Goal: Transaction & Acquisition: Obtain resource

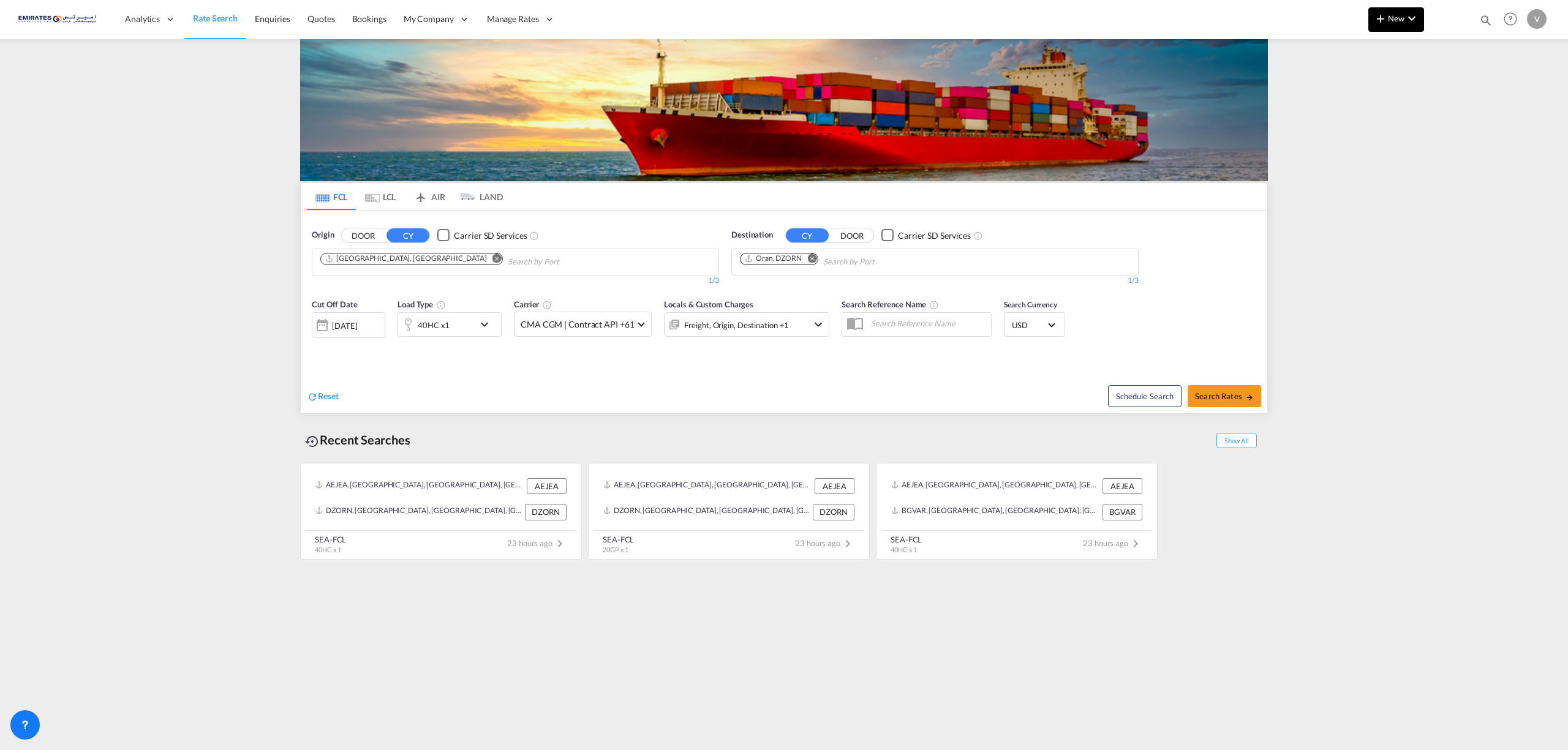
click at [1391, 15] on span "New" at bounding box center [1396, 18] width 46 height 10
click at [1453, 87] on span "Ratesheet" at bounding box center [1446, 92] width 14 height 25
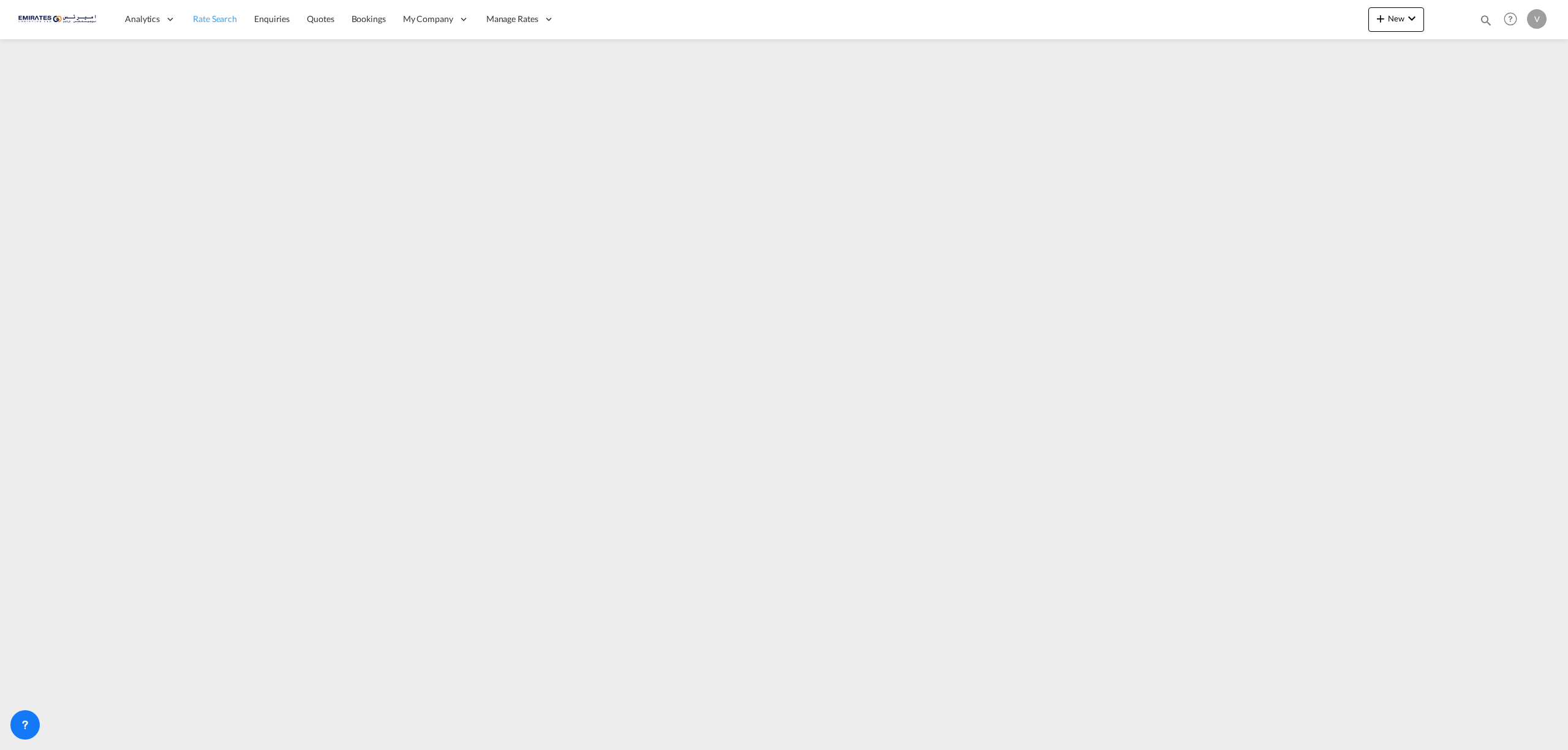
click at [211, 29] on link "Rate Search" at bounding box center [215, 19] width 61 height 40
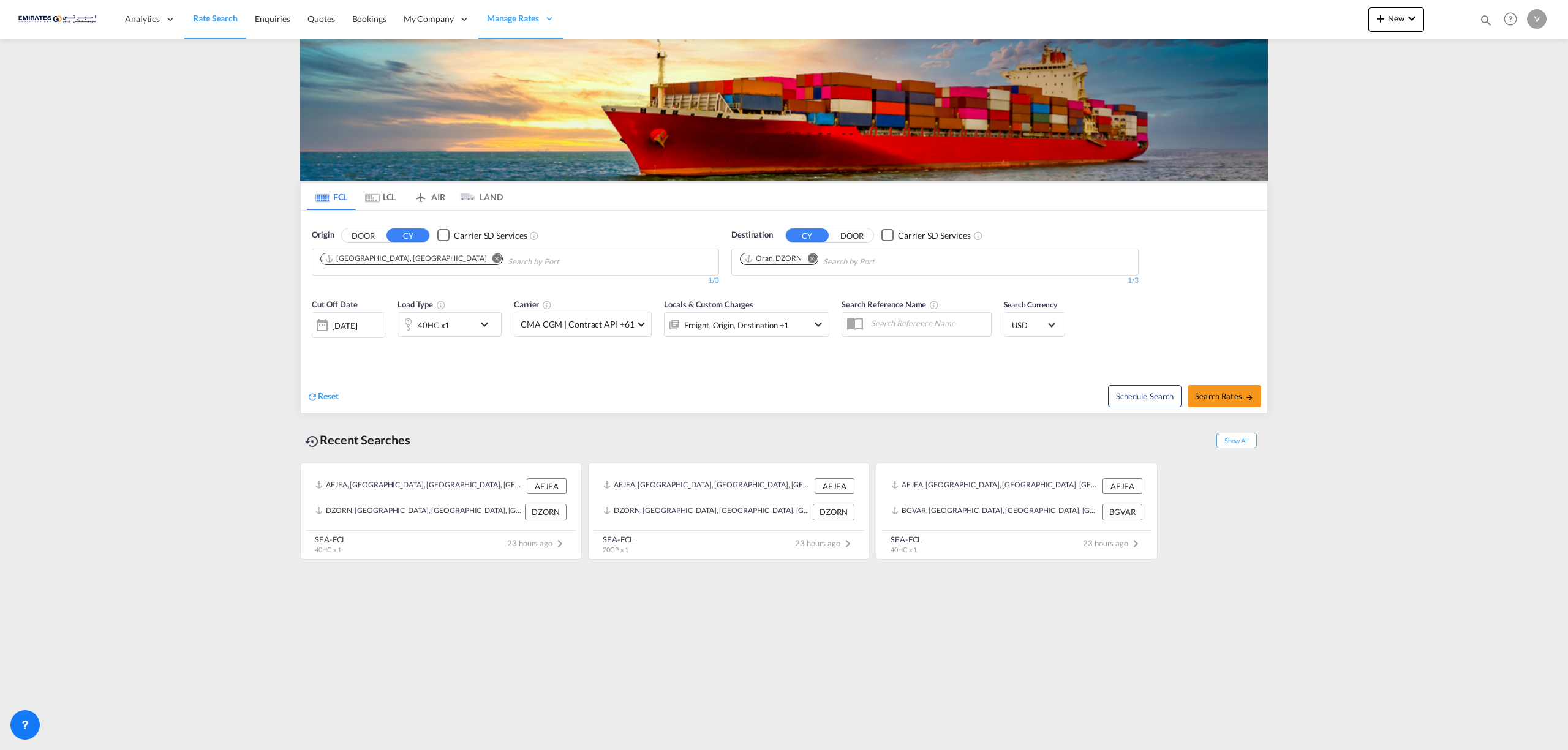
click at [814, 260] on md-icon "Remove" at bounding box center [812, 258] width 9 height 9
type input "port klan"
click at [810, 368] on div "Port Klan g ([GEOGRAPHIC_DATA]) [GEOGRAPHIC_DATA] MYPKG" at bounding box center [835, 365] width 233 height 36
click at [1211, 399] on span "Search Rates" at bounding box center [1224, 396] width 59 height 10
type input "AEJEA to MYPKG / [DATE]"
